Goal: Entertainment & Leisure: Browse casually

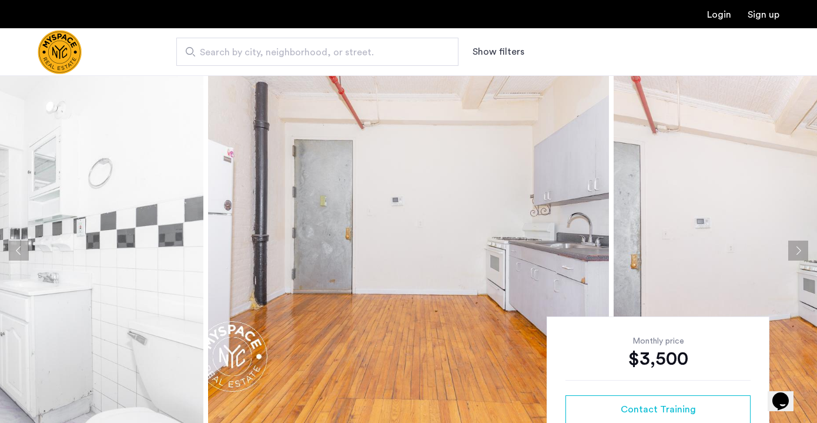
scroll to position [1, 0]
click at [662, 156] on img at bounding box center [814, 250] width 401 height 353
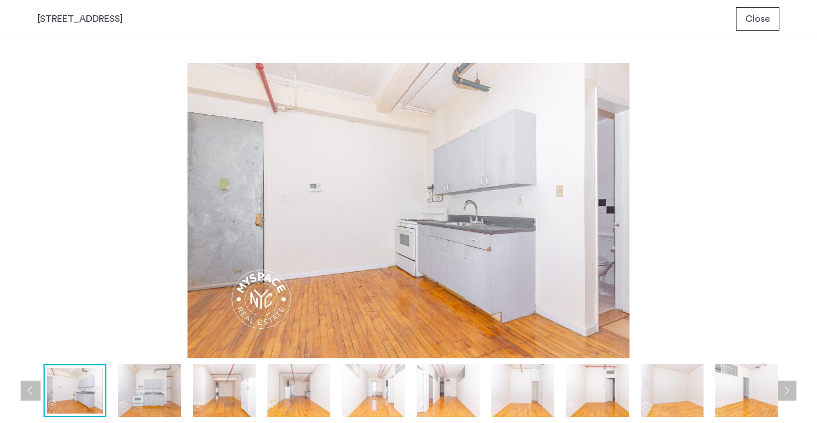
scroll to position [0, 0]
click at [145, 394] on img at bounding box center [149, 390] width 63 height 53
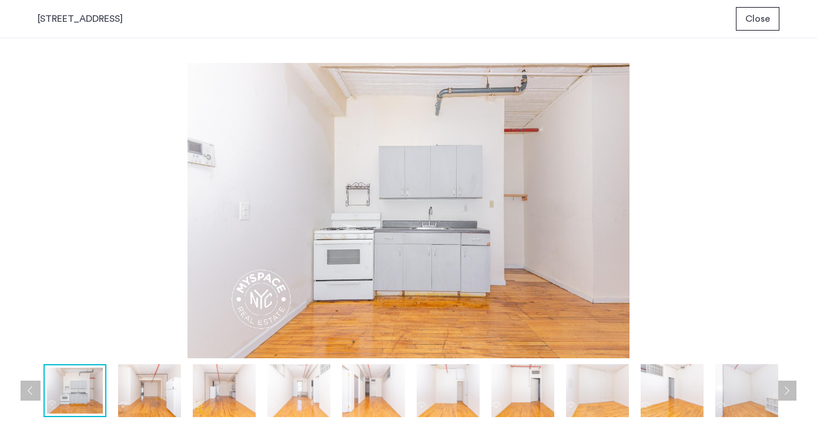
click at [792, 393] on button "Next apartment" at bounding box center [787, 390] width 20 height 20
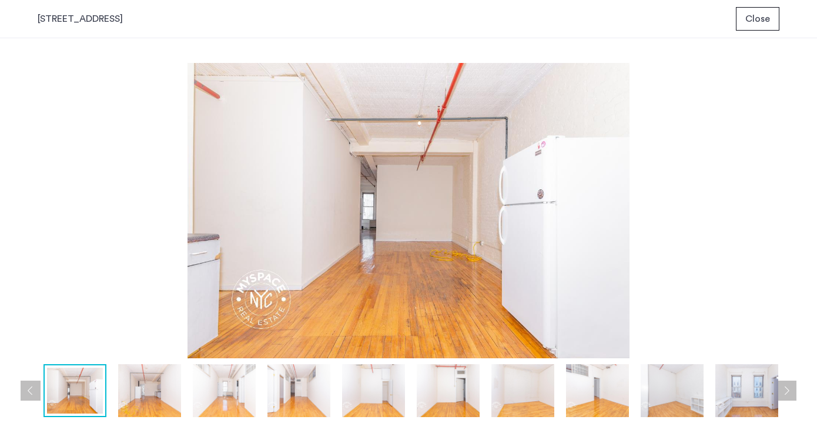
click at [792, 393] on button "Next apartment" at bounding box center [787, 390] width 20 height 20
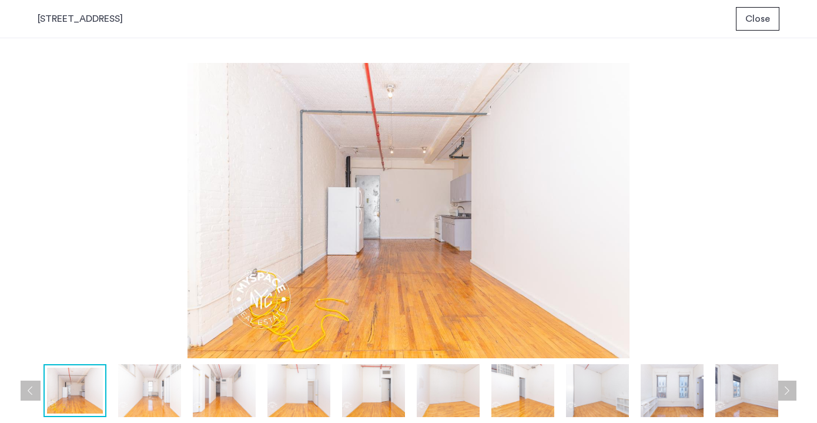
click at [792, 393] on button "Next apartment" at bounding box center [787, 390] width 20 height 20
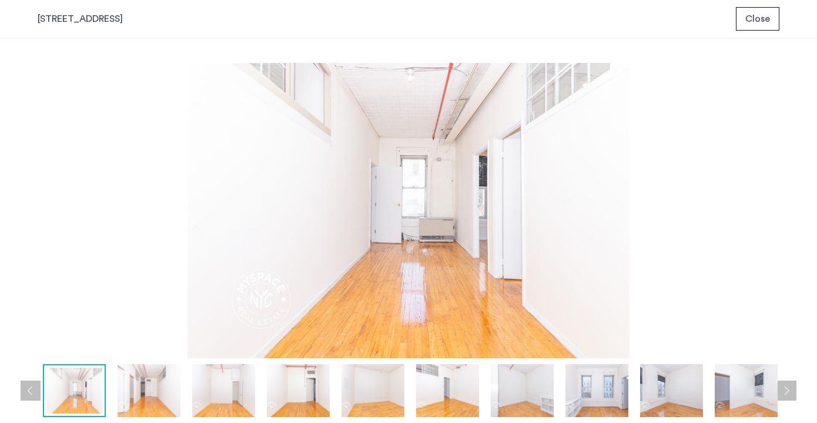
click at [792, 393] on button "Next apartment" at bounding box center [787, 390] width 20 height 20
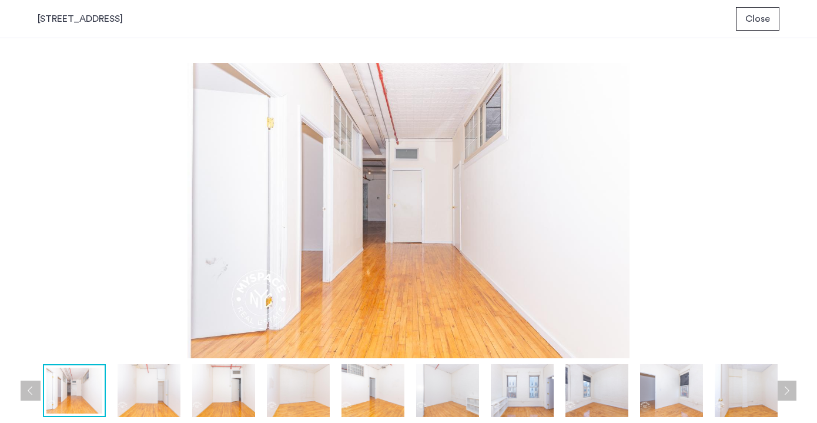
click at [792, 393] on button "Next apartment" at bounding box center [787, 390] width 20 height 20
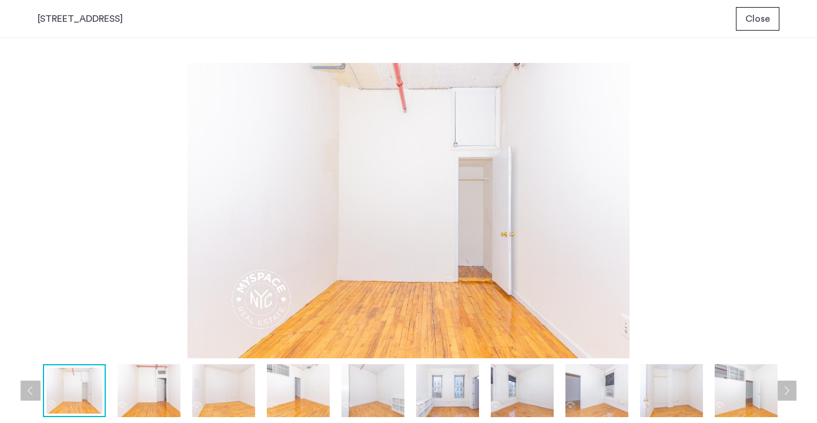
click at [792, 393] on button "Next apartment" at bounding box center [787, 390] width 20 height 20
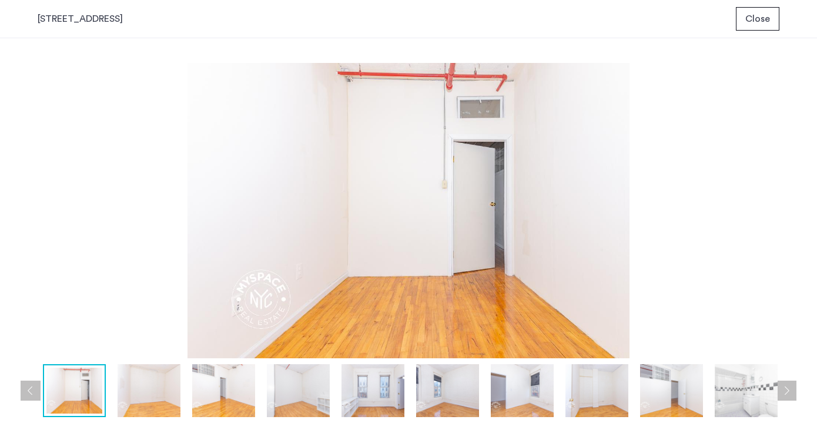
click at [792, 393] on button "Next apartment" at bounding box center [787, 390] width 20 height 20
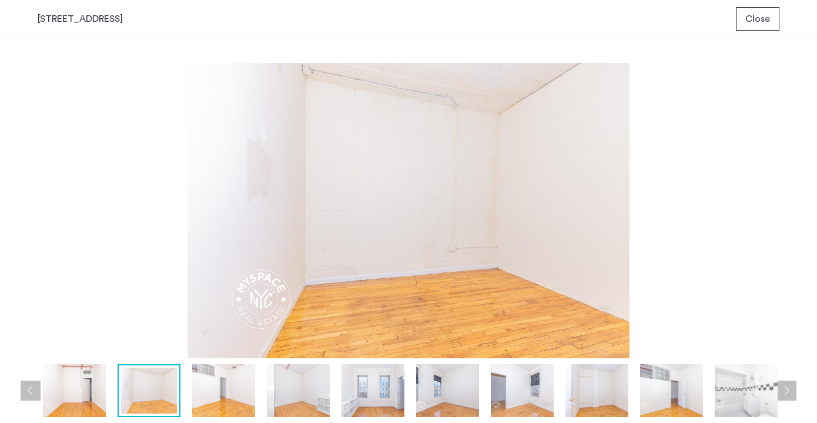
click at [792, 393] on button "Next apartment" at bounding box center [787, 390] width 20 height 20
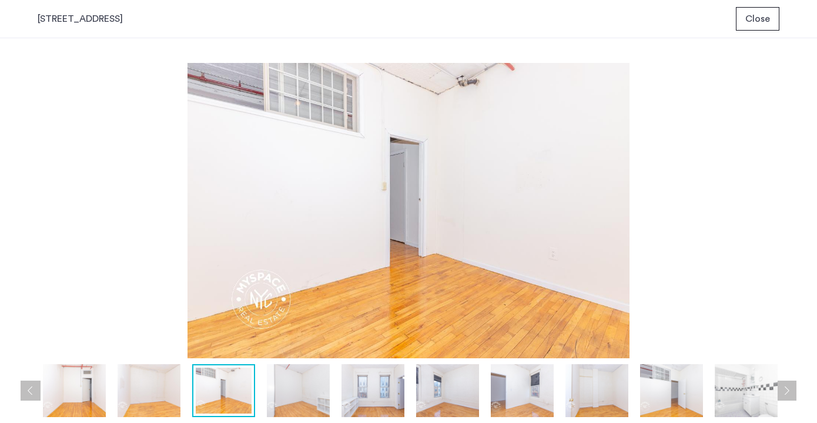
click at [792, 393] on button "Next apartment" at bounding box center [787, 390] width 20 height 20
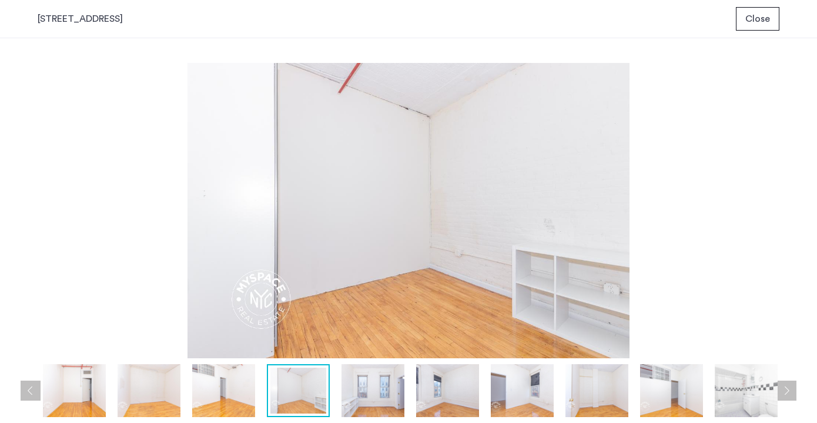
click at [792, 393] on button "Next apartment" at bounding box center [787, 390] width 20 height 20
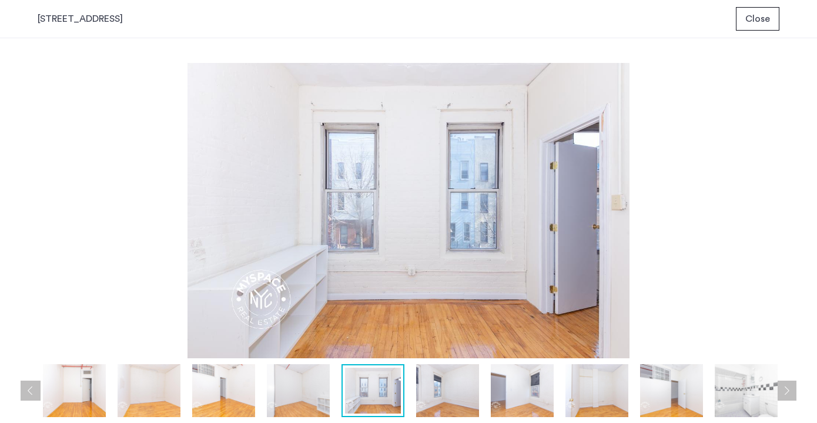
click at [792, 393] on button "Next apartment" at bounding box center [787, 390] width 20 height 20
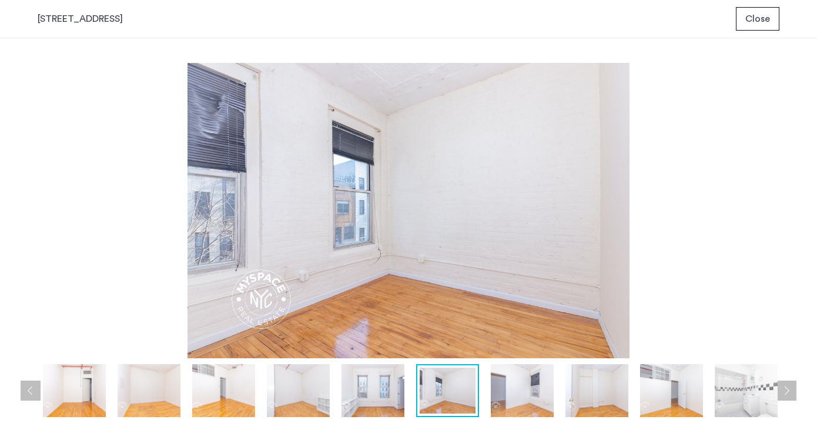
click at [792, 393] on button "Next apartment" at bounding box center [787, 390] width 20 height 20
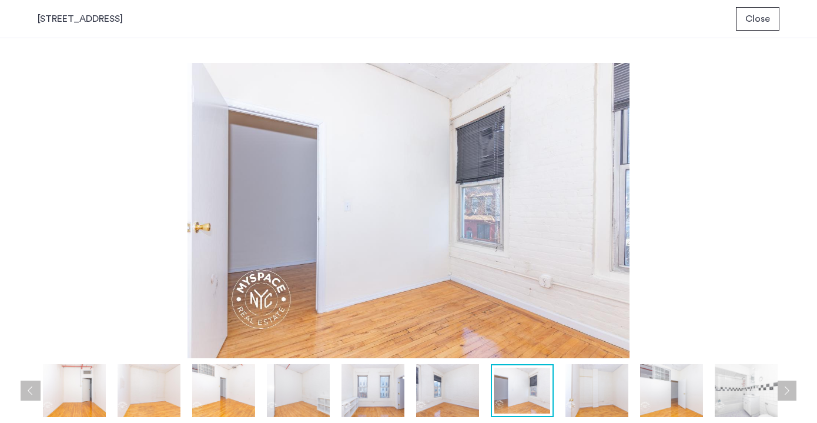
click at [792, 393] on button "Next apartment" at bounding box center [787, 390] width 20 height 20
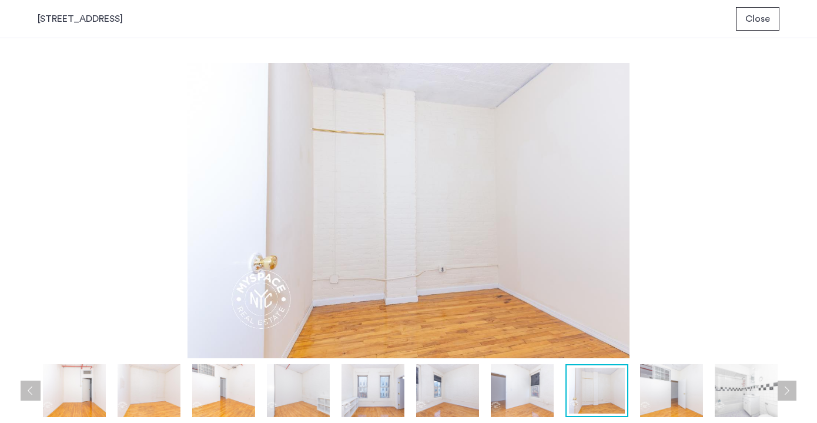
click at [792, 393] on button "Next apartment" at bounding box center [787, 390] width 20 height 20
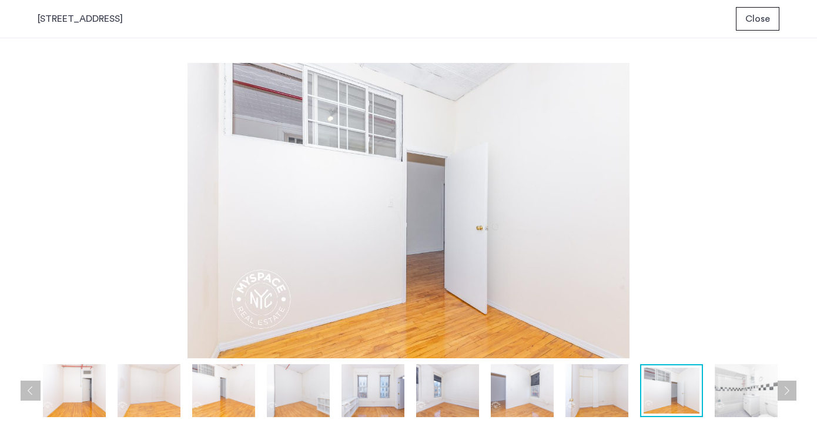
click at [792, 393] on button "Next apartment" at bounding box center [787, 390] width 20 height 20
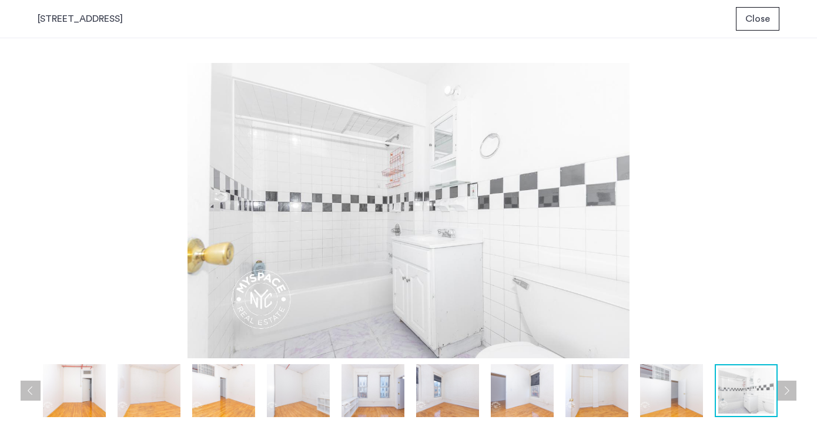
click at [792, 393] on button "Next apartment" at bounding box center [787, 390] width 20 height 20
